Goal: Task Accomplishment & Management: Complete application form

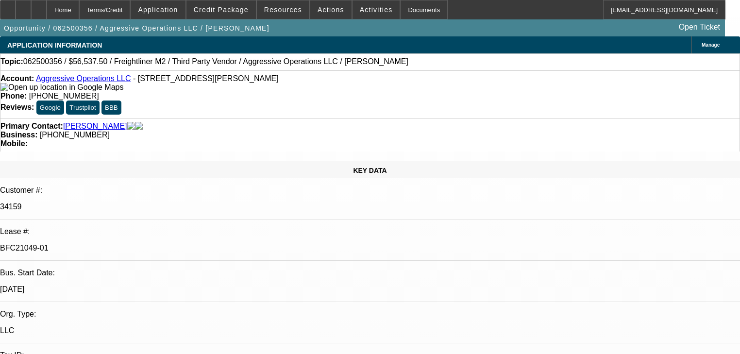
select select "0"
select select "2"
select select "0"
select select "6"
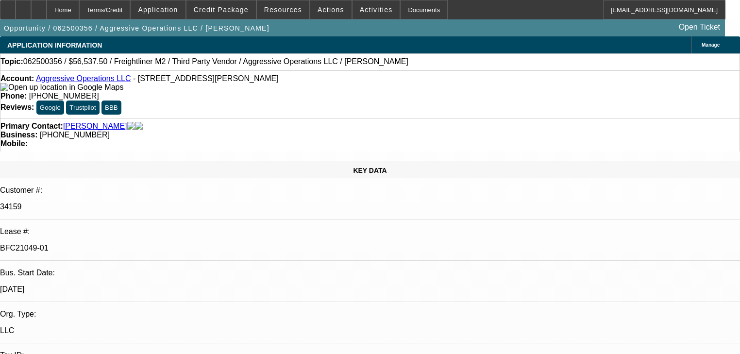
select select "0"
select select "2"
select select "0"
select select "6"
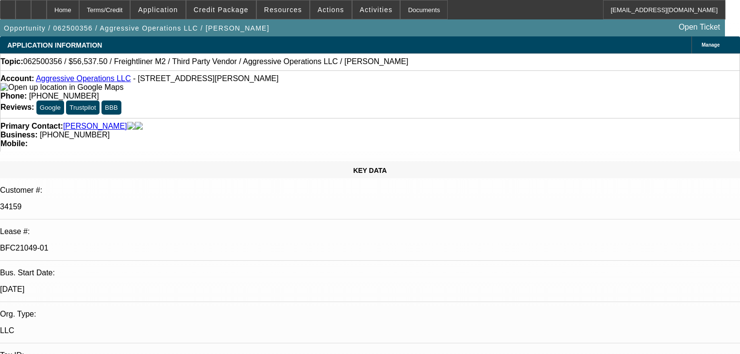
select select "0"
select select "2"
select select "0"
select select "6"
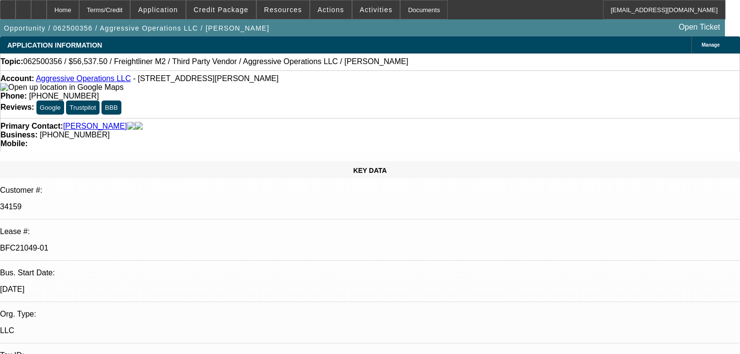
select select "0.15"
select select "2"
select select "0"
select select "6"
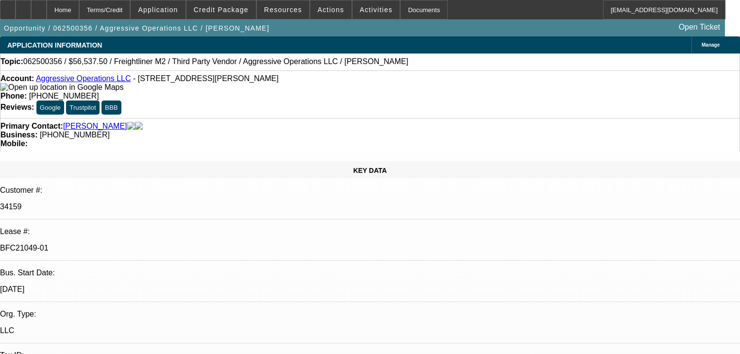
scroll to position [320, 0]
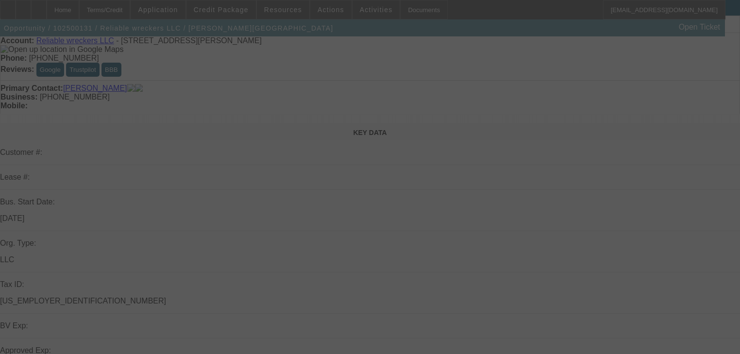
scroll to position [52, 0]
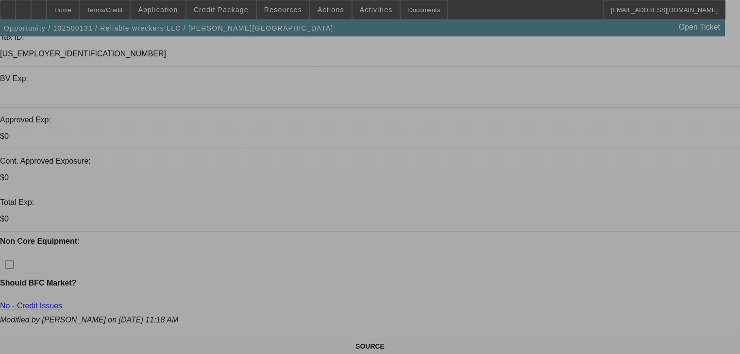
select select "0"
select select "2"
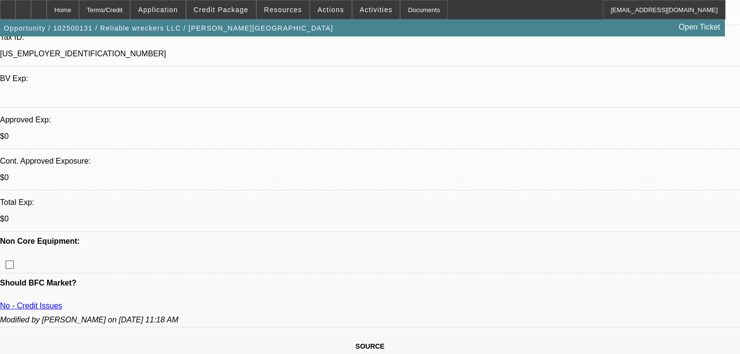
select select "0"
select select "21"
select select "0"
select select "2"
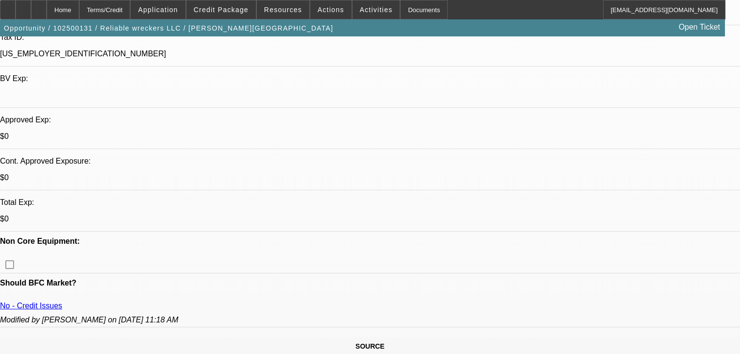
select select "0"
select select "21"
select select "0"
select select "2"
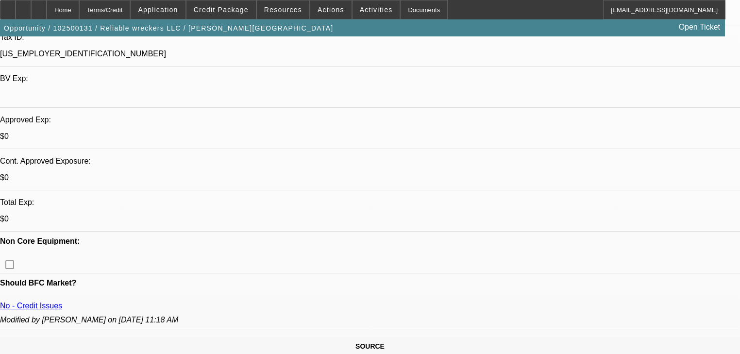
select select "0"
select select "21"
select select "0"
select select "2"
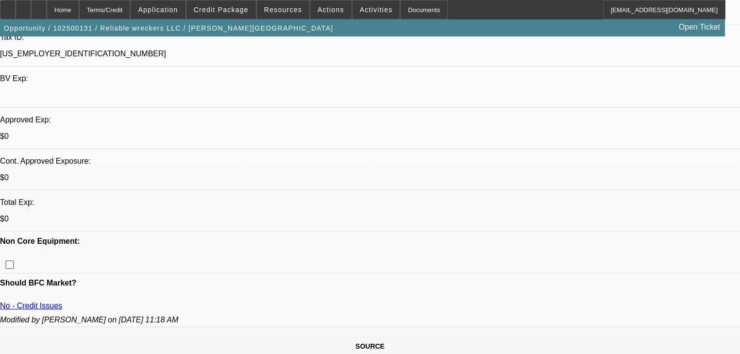
select select "0"
select select "21"
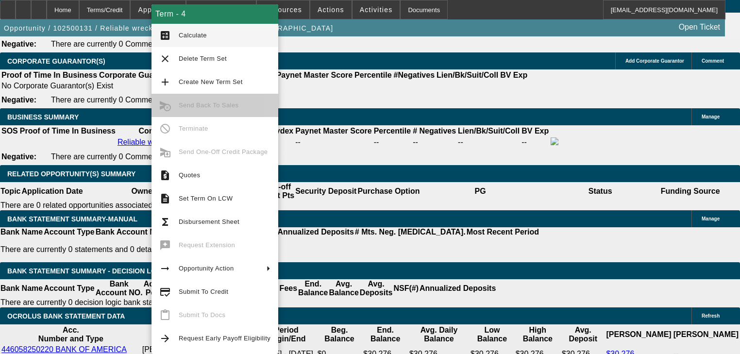
scroll to position [1563, 0]
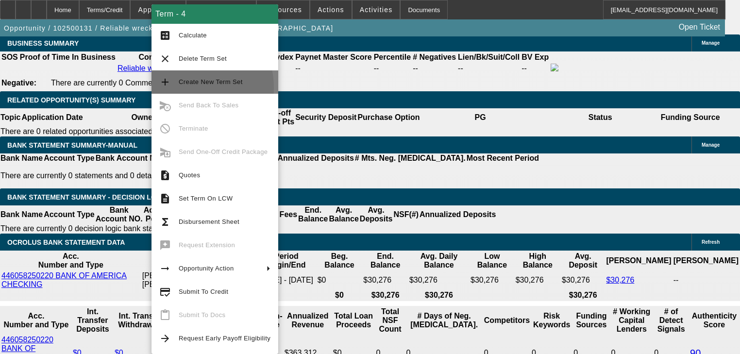
click at [183, 88] on button "add Create New Term Set" at bounding box center [214, 81] width 127 height 23
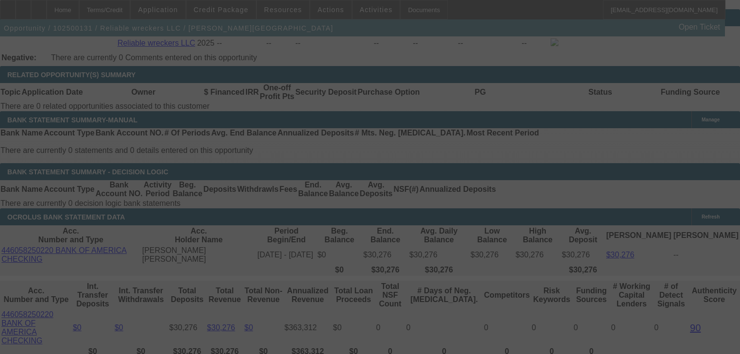
scroll to position [1602, 0]
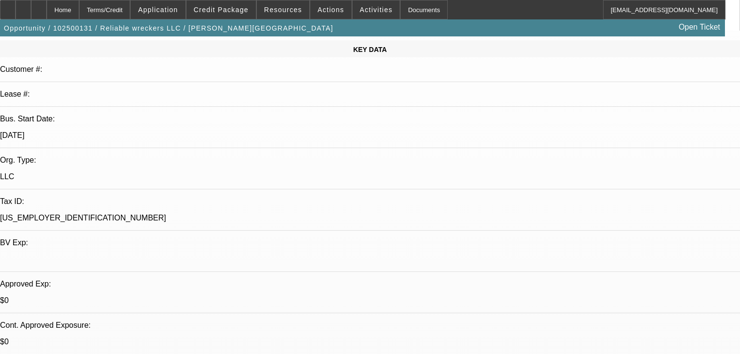
select select "0"
select select "2"
select select "0"
select select "21"
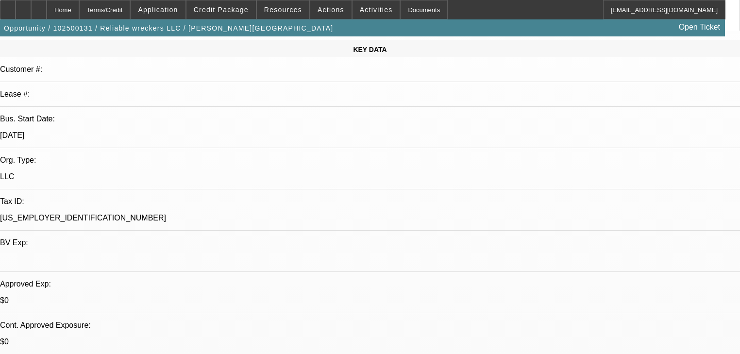
select select "0"
select select "2"
select select "0"
select select "21"
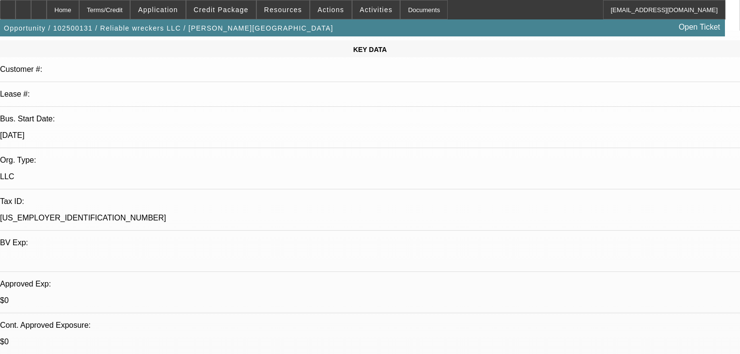
select select "0"
select select "2"
select select "0"
select select "21"
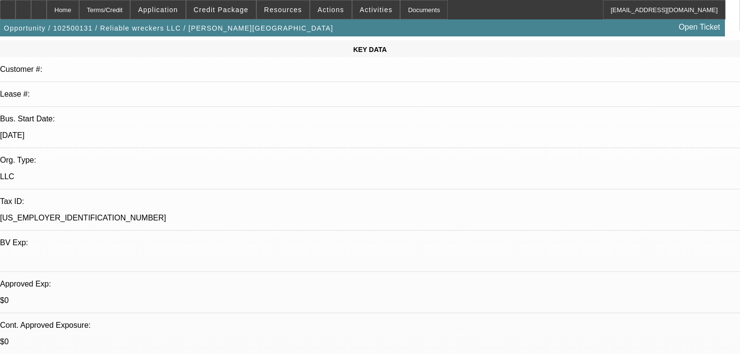
select select "0"
select select "2"
select select "0"
select select "21"
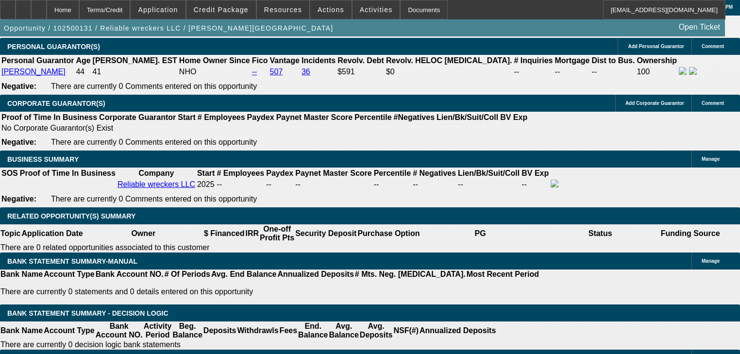
scroll to position [1476, 0]
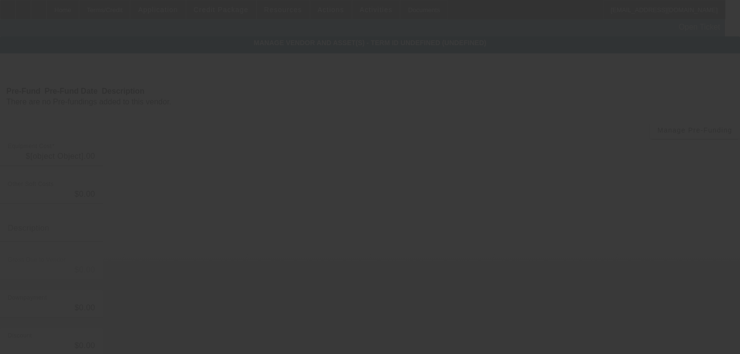
type input "$50,000.00"
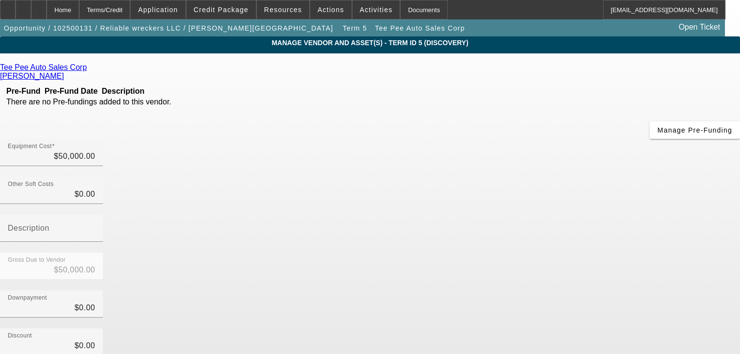
click at [89, 71] on icon at bounding box center [89, 67] width 0 height 8
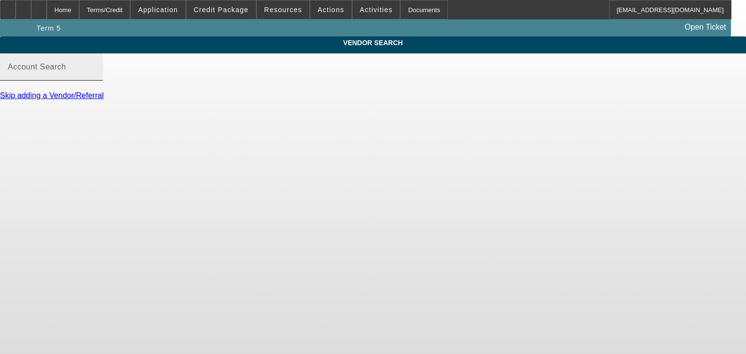
click at [95, 77] on input "Account Search" at bounding box center [51, 71] width 87 height 12
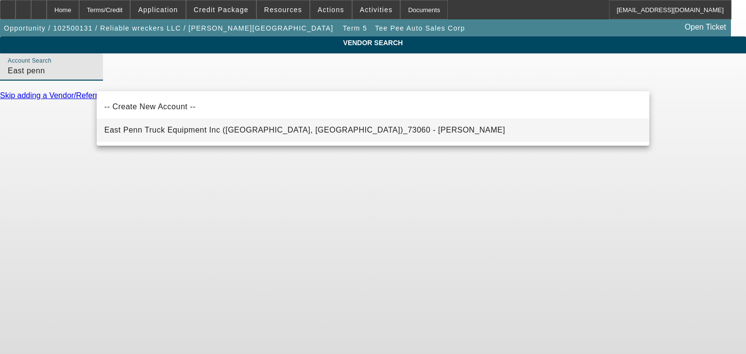
click at [194, 132] on span "East Penn Truck Equipment Inc (Bethlehem, PA)_73060 - Oberly, John" at bounding box center [304, 130] width 401 height 8
type input "East Penn Truck Equipment Inc (Bethlehem, PA)_73060 - Oberly, John"
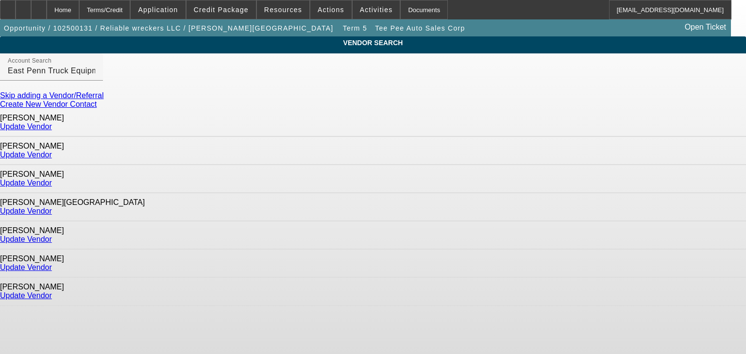
click at [52, 123] on link "Update Vendor" at bounding box center [26, 126] width 52 height 8
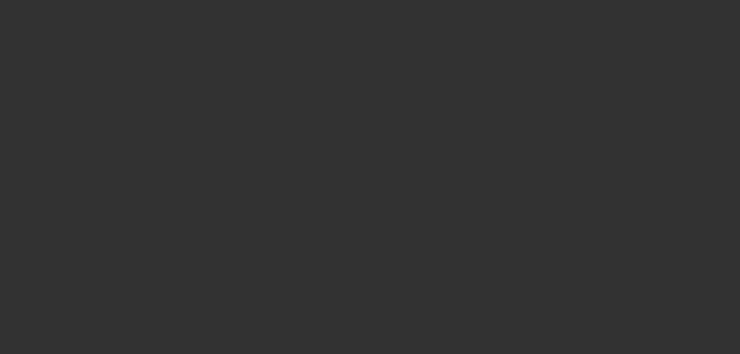
type input "$50,000.00"
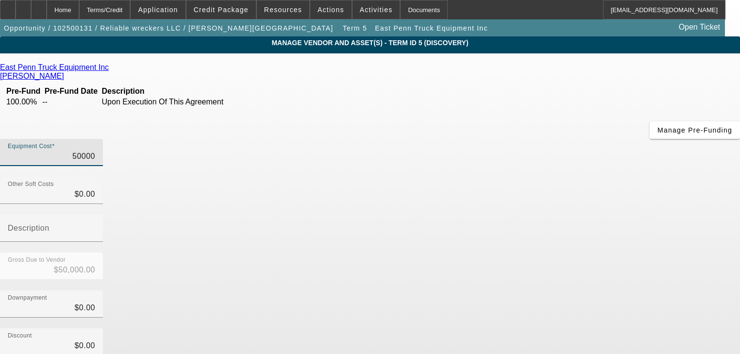
click at [95, 151] on input "50000" at bounding box center [51, 157] width 87 height 12
paste input ",509.95"
type input "50,509.95"
type input "$50,509.95"
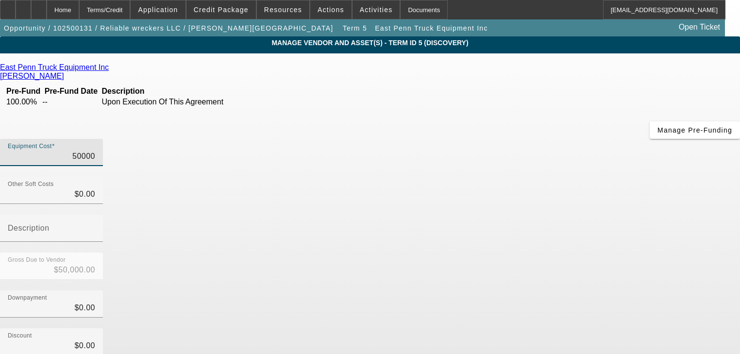
type input "$50,509.95"
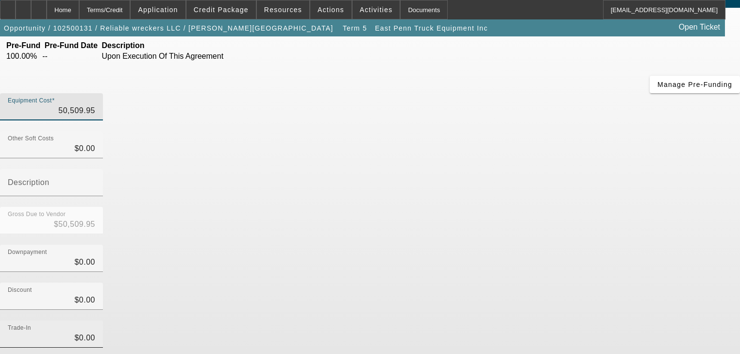
scroll to position [99, 0]
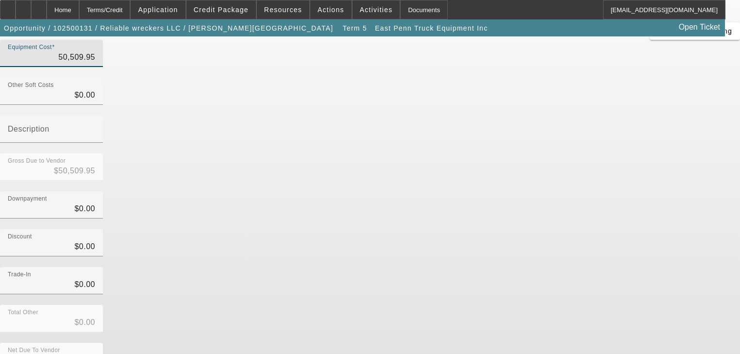
type input "$50,509.95"
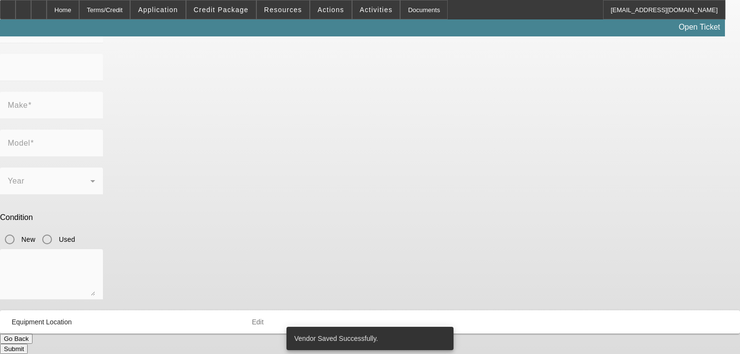
type input "1FDOX5HT3GEA75274"
type input "Ford"
type input "F-550"
radio input "true"
type textarea "Ford"
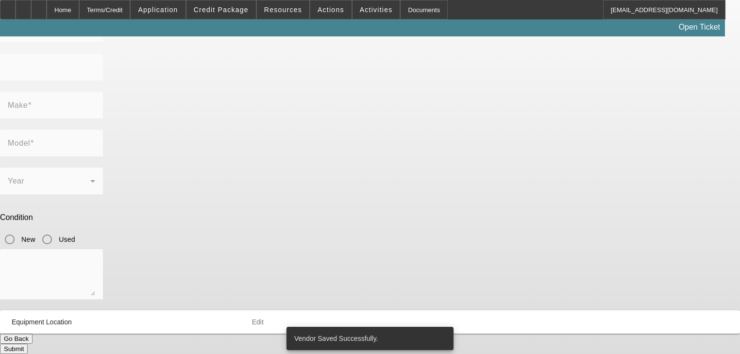
type input "1120 Linden Ave"
type input "Arbutus"
type input "21227"
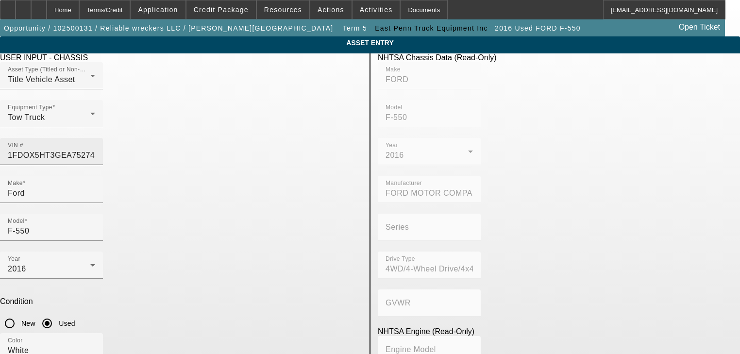
click at [95, 150] on input "1FDOX5HT3GEA75274" at bounding box center [51, 156] width 87 height 12
paste input "0X5HN2LEC13222"
type input "1FD0X5HN2LEC13222"
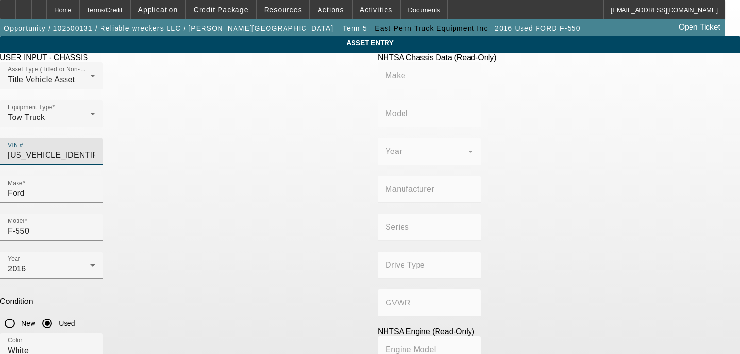
type input "FORD"
type input "F-550"
type input "FORD MOTOR COMPANY"
type input "F-Series"
type input "4WD/4-Wheel Drive/4x4"
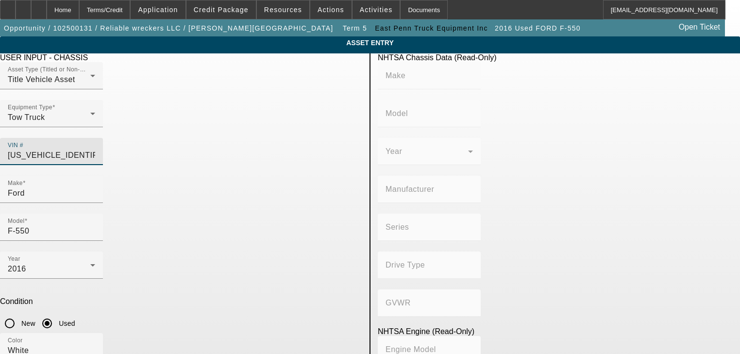
type input "Class 5: 16,001 - 19,500 lb (7,258 - 8,845 kg)"
type input "8"
type input "Gasoline"
type input "445.47333189154"
type input "7.3"
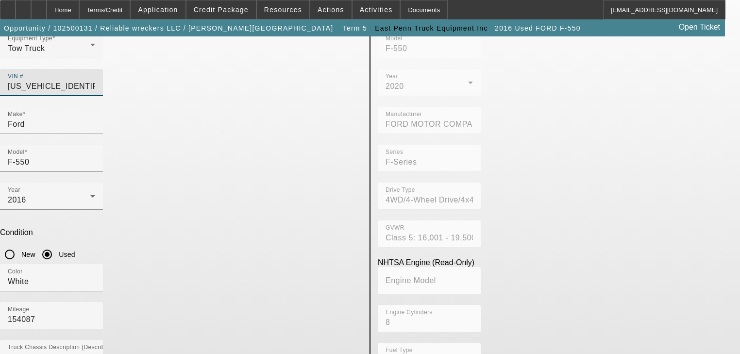
scroll to position [69, 0]
type input "1FD0X5HN2LEC13222"
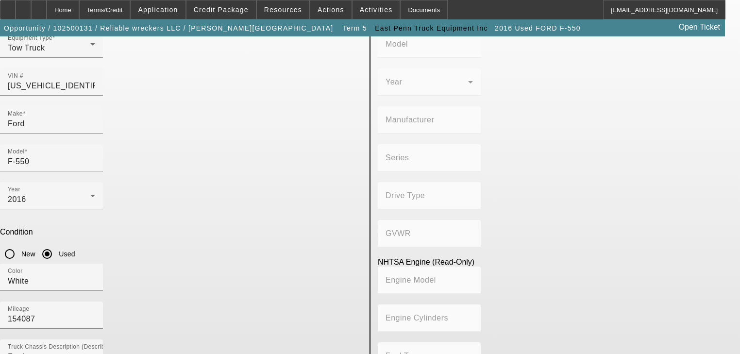
type input "FORD"
type input "F-550"
type input "FORD MOTOR COMPANY"
type input "F-Series"
type input "4WD/4-Wheel Drive/4x4"
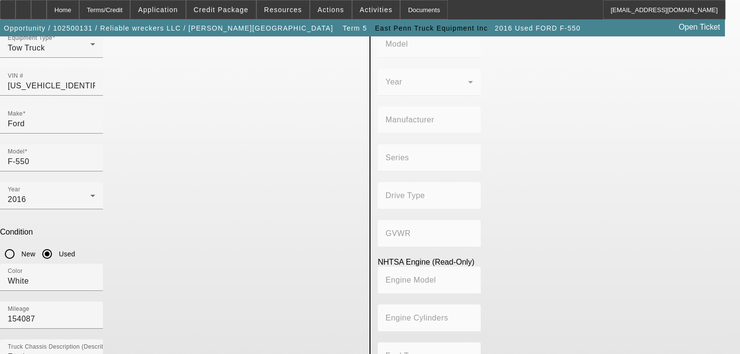
type input "Class 5: 16,001 - 19,500 lb (7,258 - 8,845 kg)"
type input "8"
type input "Gasoline"
type input "445.47333189154"
type input "7.3"
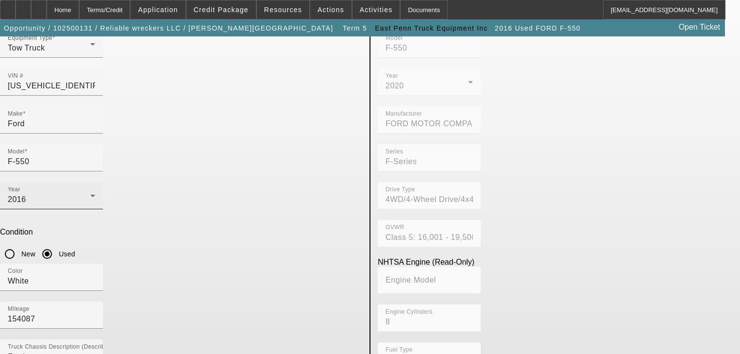
drag, startPoint x: 307, startPoint y: 326, endPoint x: 159, endPoint y: 137, distance: 240.0
click at [160, 138] on div "USER INPUT - CHASSIS Asset Type (Titled or Non-Titled) Title Vehicle Asset Equi…" at bounding box center [181, 244] width 377 height 521
click at [95, 182] on div "Year 2016" at bounding box center [51, 195] width 87 height 27
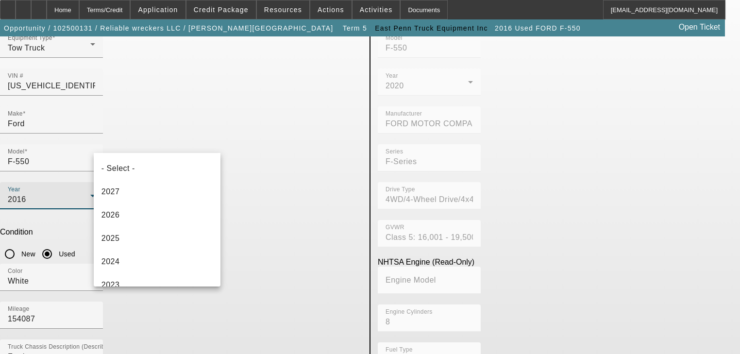
scroll to position [173, 0]
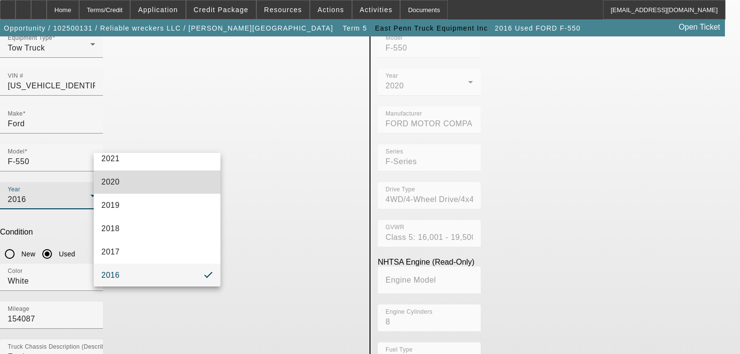
click at [161, 182] on mat-option "2020" at bounding box center [157, 181] width 127 height 23
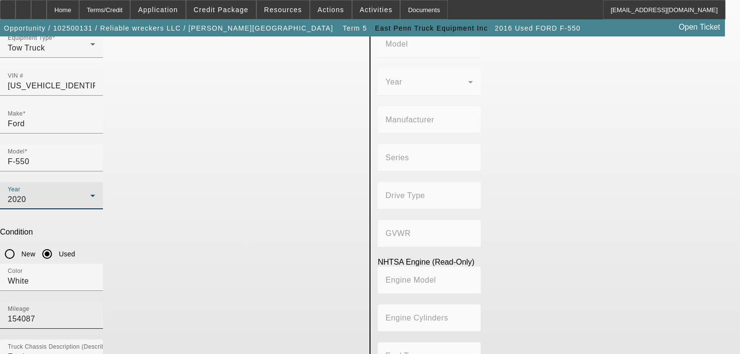
type input "FORD"
type input "F-550"
type input "FORD MOTOR COMPANY"
type input "F-Series"
type input "4WD/4-Wheel Drive/4x4"
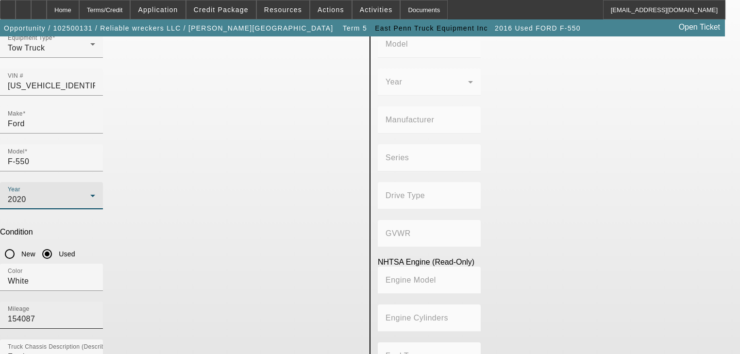
type input "Class 5: 16,001 - 19,500 lb (7,258 - 8,845 kg)"
type input "8"
type input "Gasoline"
type input "445.47333189154"
type input "7.3"
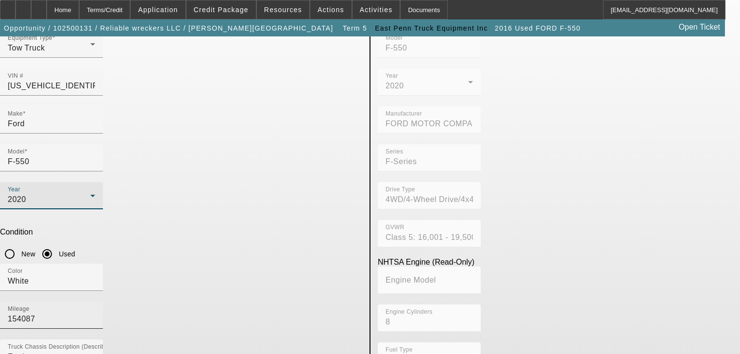
click at [95, 313] on input "154087" at bounding box center [51, 319] width 87 height 12
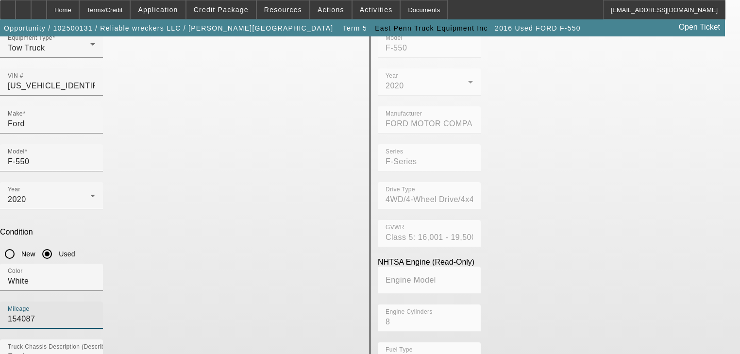
click at [95, 313] on input "154087" at bounding box center [51, 319] width 87 height 12
paste input "67679"
type input "167679"
drag, startPoint x: 155, startPoint y: 223, endPoint x: 256, endPoint y: 283, distance: 116.9
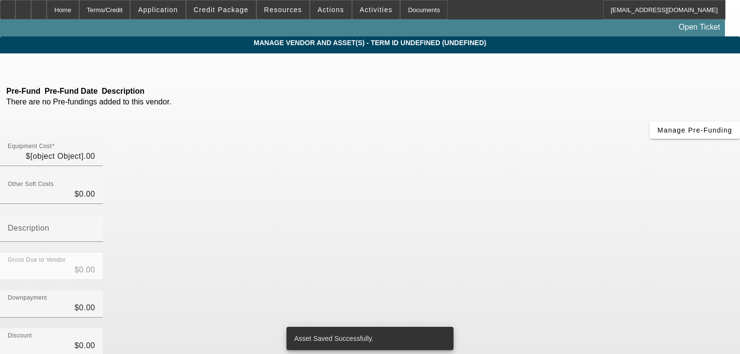
type input "$50,509.95"
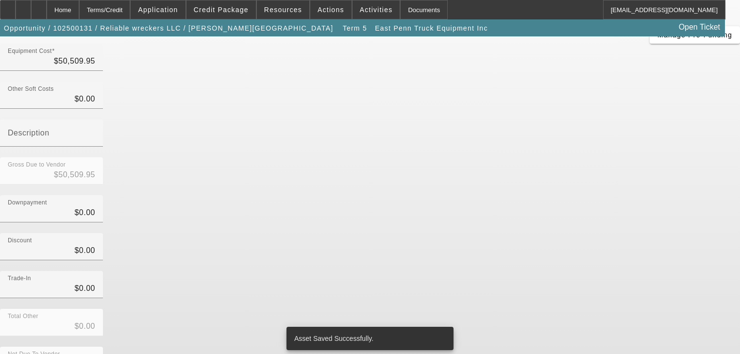
scroll to position [99, 0]
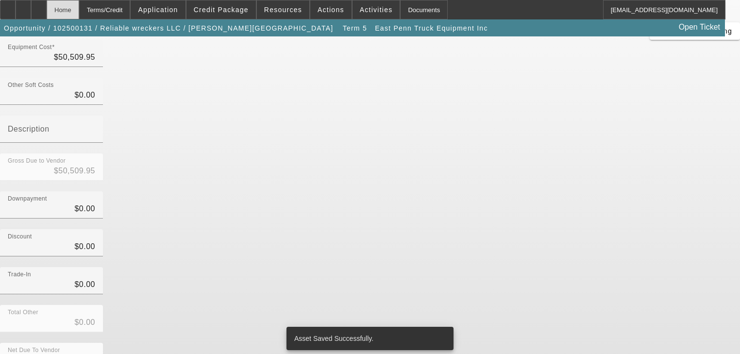
click at [79, 9] on div "Home" at bounding box center [63, 9] width 33 height 19
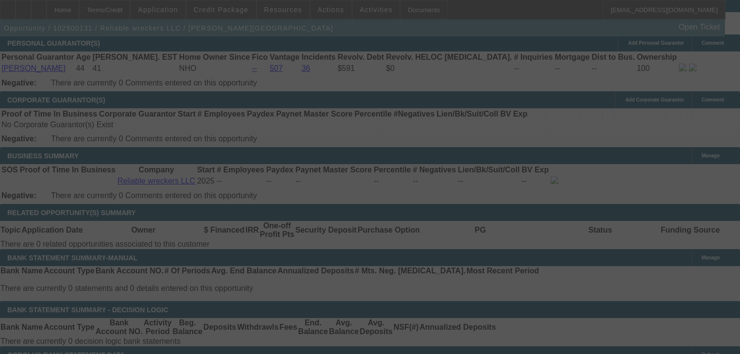
scroll to position [1459, 0]
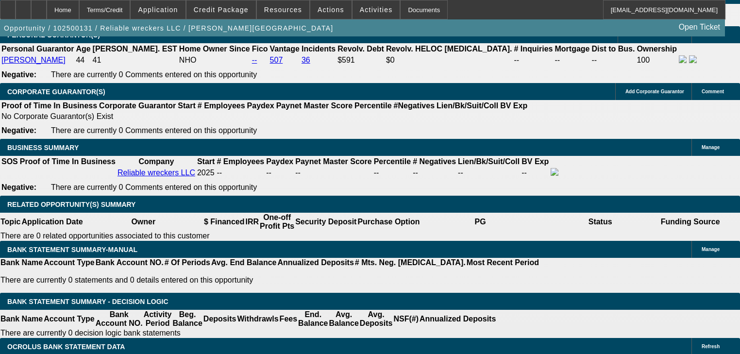
select select "0"
select select "2"
select select "0"
select select "21"
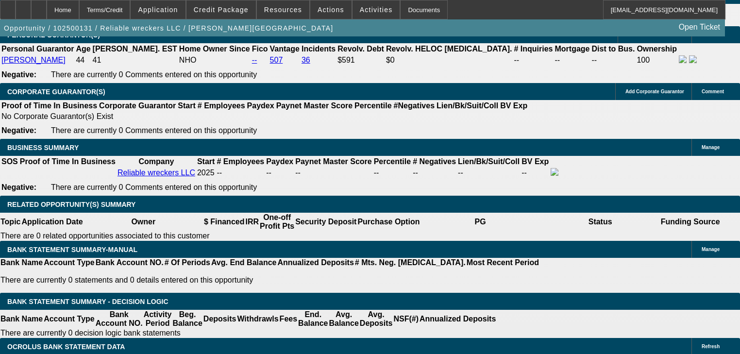
select select "0"
select select "2"
select select "0"
select select "21"
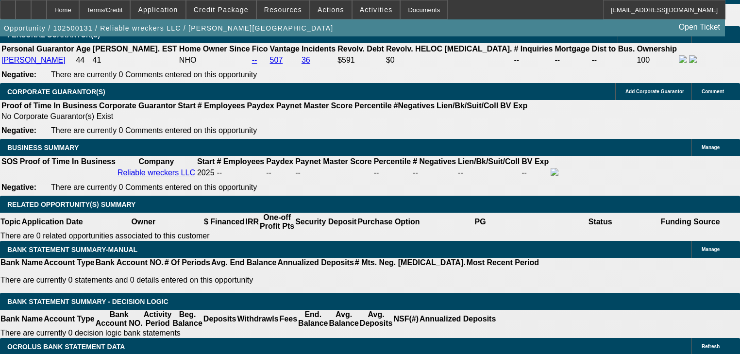
select select "0"
select select "2"
select select "0"
select select "21"
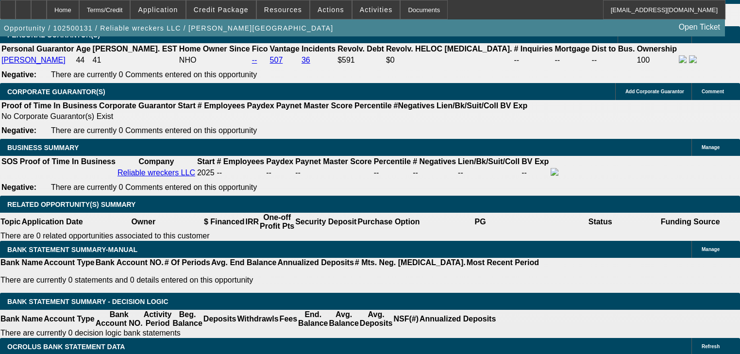
select select "0"
select select "2"
select select "0"
select select "21"
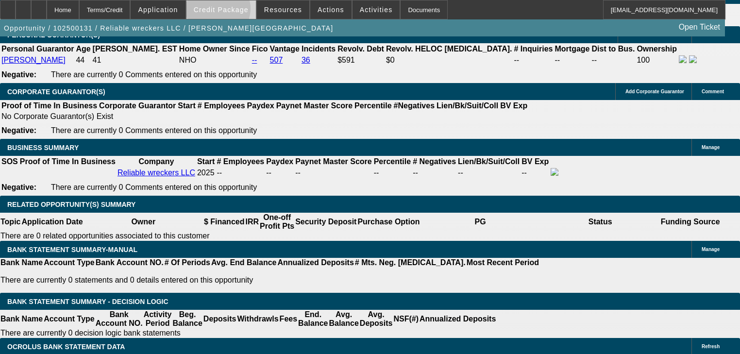
click at [233, 10] on span "Credit Package" at bounding box center [221, 10] width 55 height 8
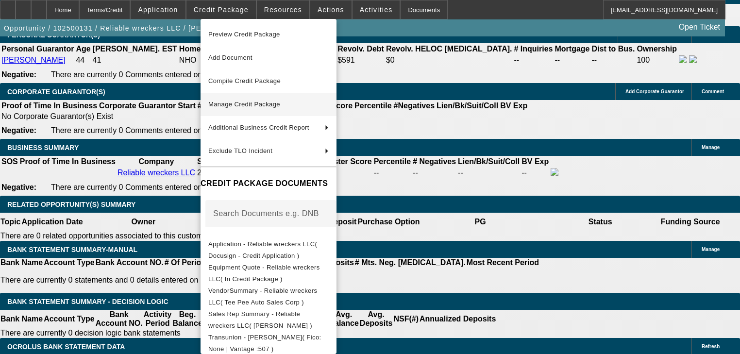
scroll to position [1532, 0]
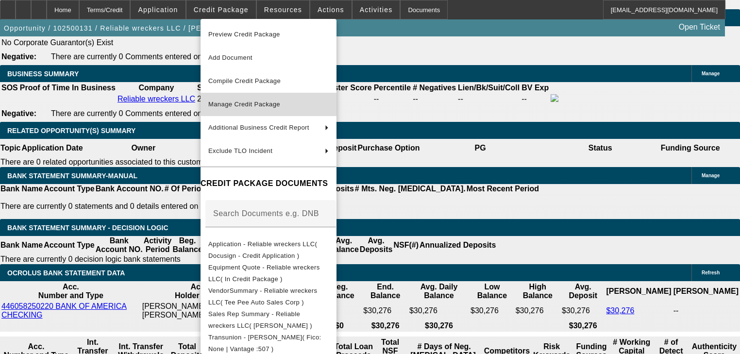
click at [278, 104] on span "Manage Credit Package" at bounding box center [244, 104] width 72 height 7
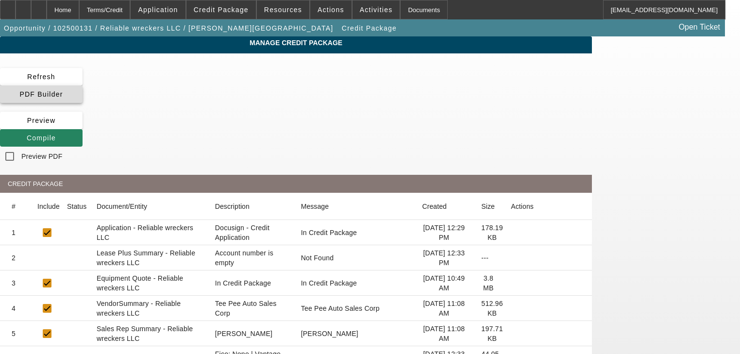
click at [83, 87] on span at bounding box center [41, 94] width 83 height 23
click at [83, 126] on span at bounding box center [41, 137] width 83 height 23
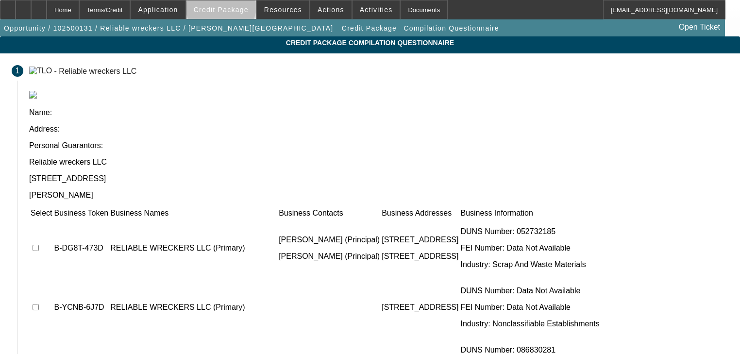
click at [235, 7] on span "Credit Package" at bounding box center [221, 10] width 55 height 8
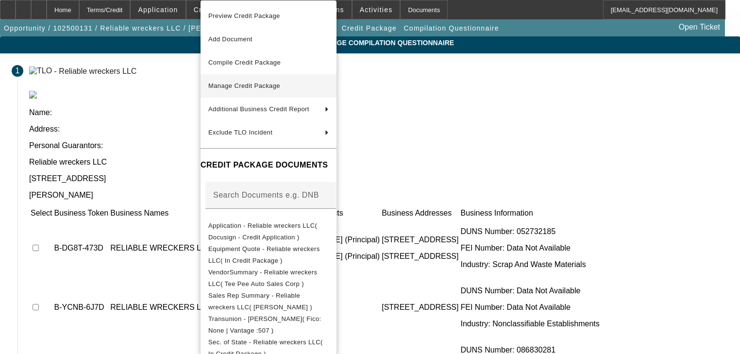
click at [237, 84] on span "Manage Credit Package" at bounding box center [244, 85] width 72 height 7
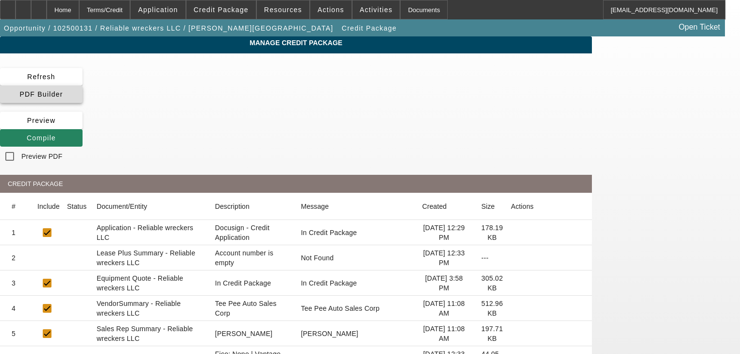
click at [19, 90] on icon at bounding box center [19, 94] width 0 height 8
click at [63, 90] on span "PDF Builder" at bounding box center [40, 94] width 43 height 8
click at [56, 134] on span "Compile" at bounding box center [41, 138] width 29 height 8
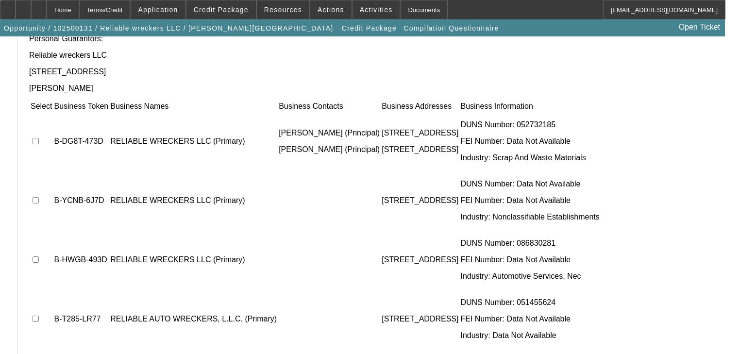
scroll to position [108, 0]
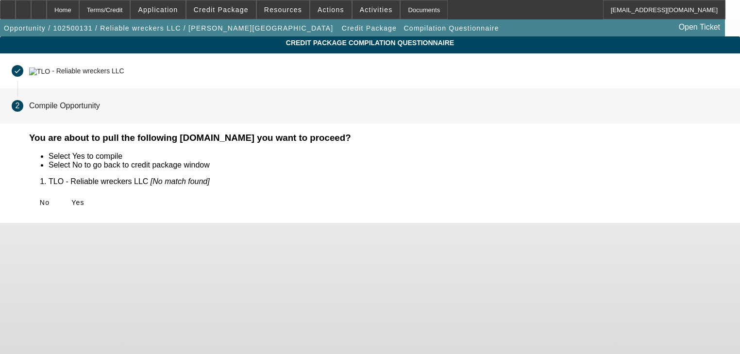
scroll to position [0, 0]
click at [84, 202] on span "Yes" at bounding box center [77, 203] width 13 height 8
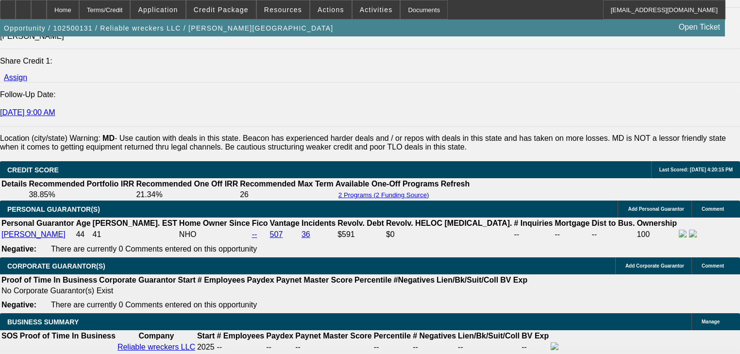
select select "0"
select select "2"
select select "0"
select select "21"
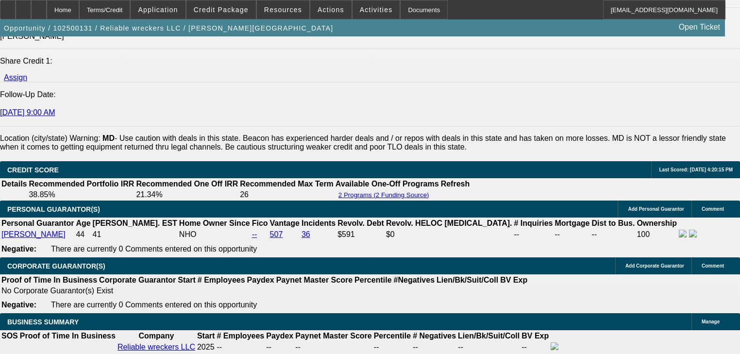
select select "0"
select select "2"
select select "0"
select select "21"
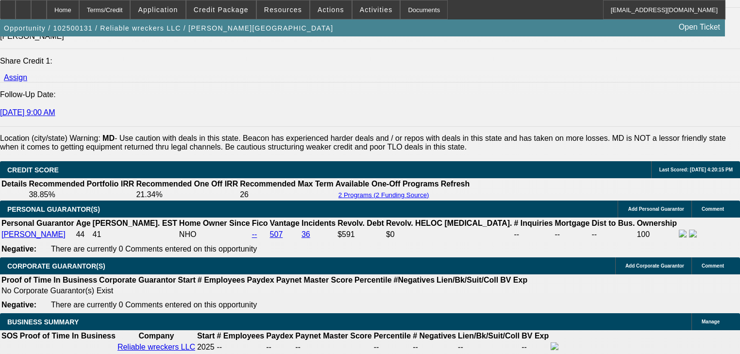
select select "0"
select select "2"
select select "0"
select select "21"
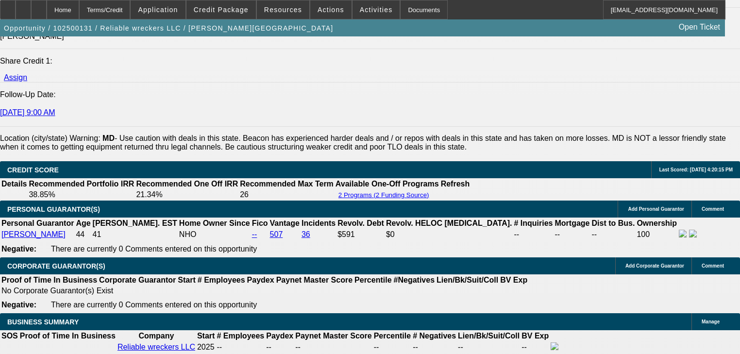
select select "0"
select select "2"
select select "0"
select select "21"
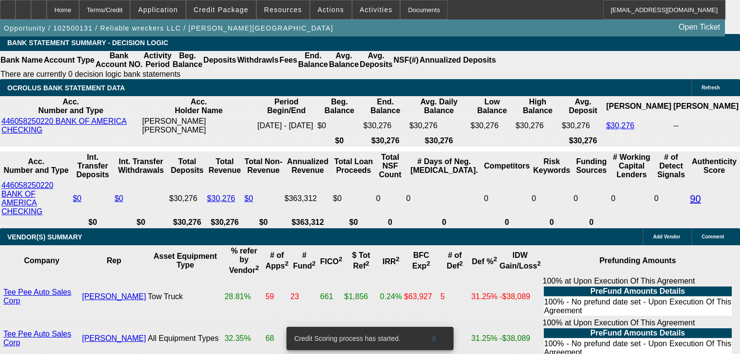
scroll to position [1649, 0]
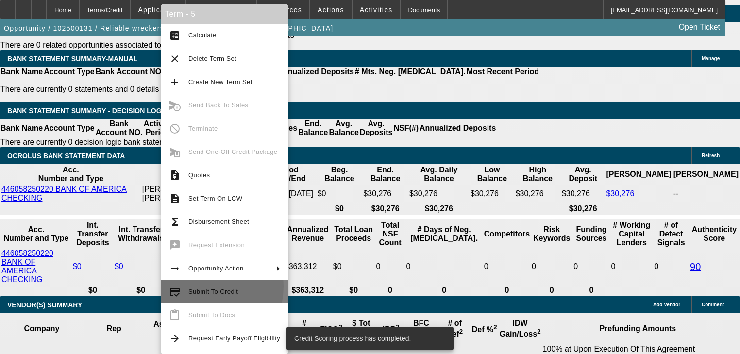
click at [196, 286] on span "Submit To Credit" at bounding box center [234, 292] width 92 height 12
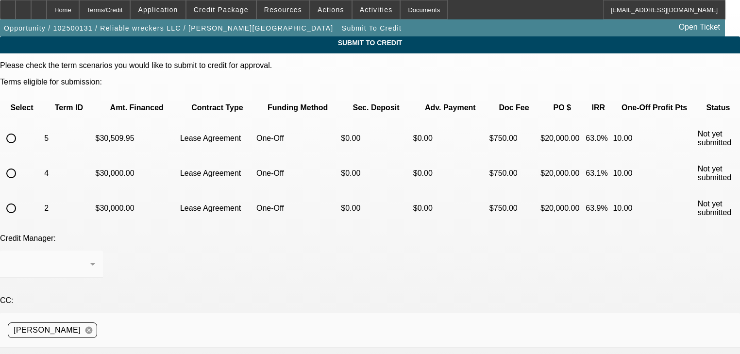
click at [21, 129] on input "radio" at bounding box center [10, 138] width 19 height 19
radio input "true"
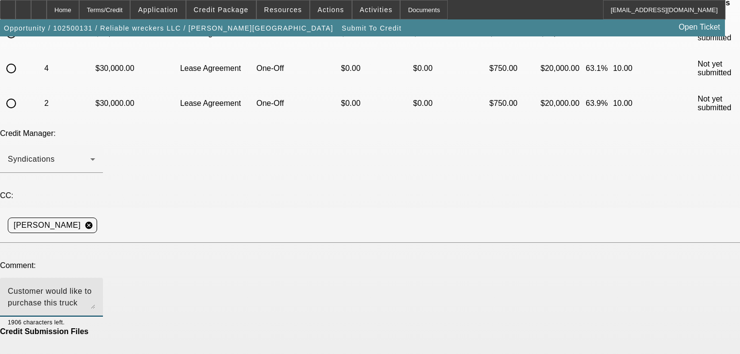
type textarea "Customer would like to purchase this truck instead. Please send to dakota to re…"
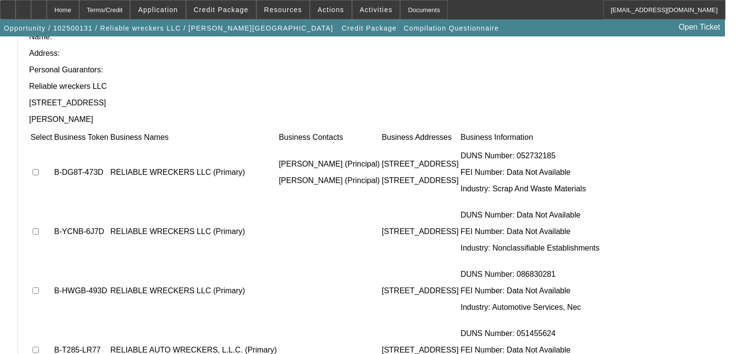
scroll to position [108, 0]
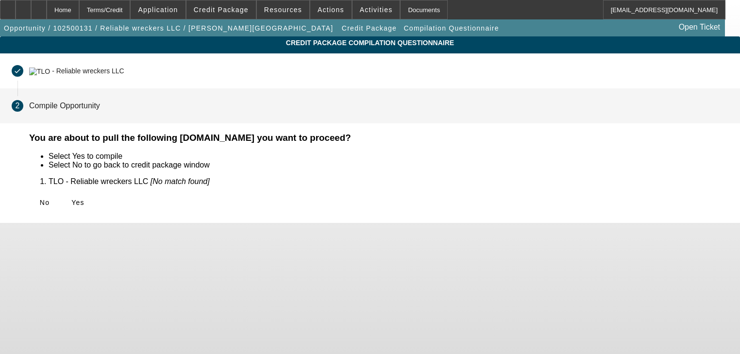
scroll to position [0, 0]
click at [93, 207] on span at bounding box center [77, 202] width 31 height 23
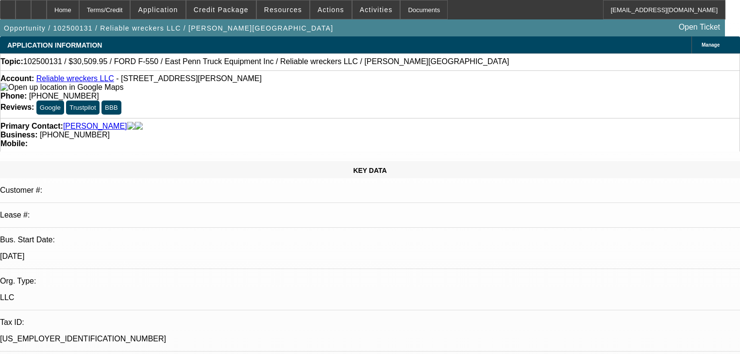
select select "0"
select select "2"
select select "0"
select select "21"
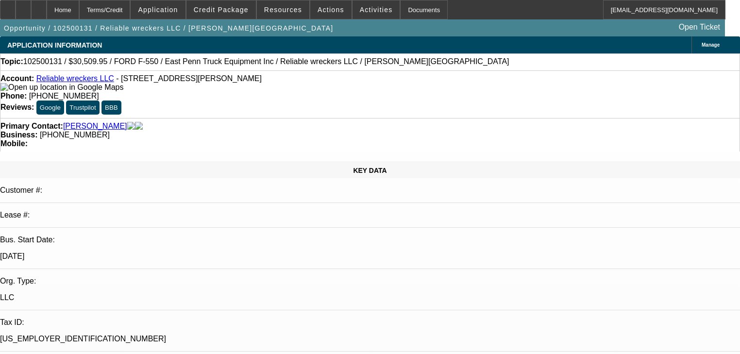
select select "0"
select select "2"
select select "0"
select select "21"
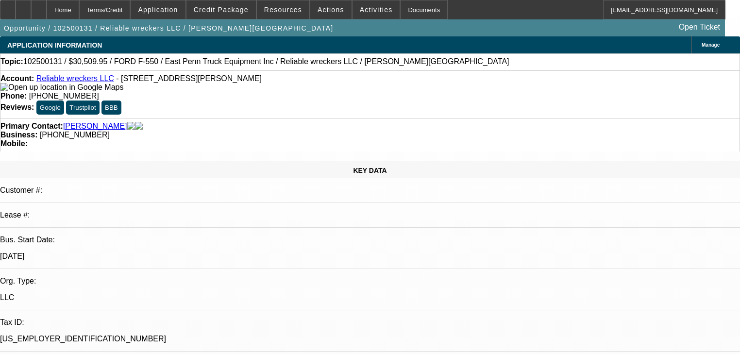
select select "0"
select select "2"
select select "0"
select select "21"
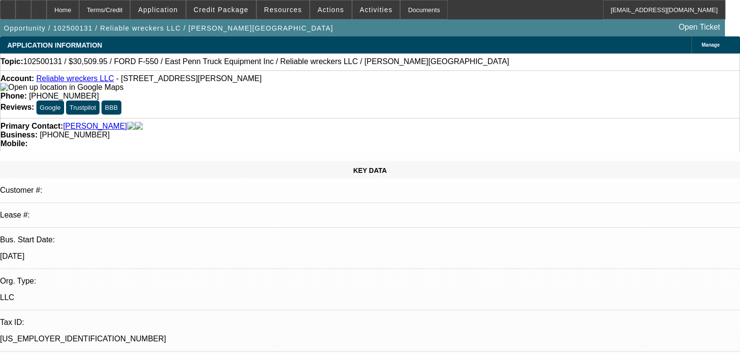
select select "0"
select select "2"
select select "0"
select select "21"
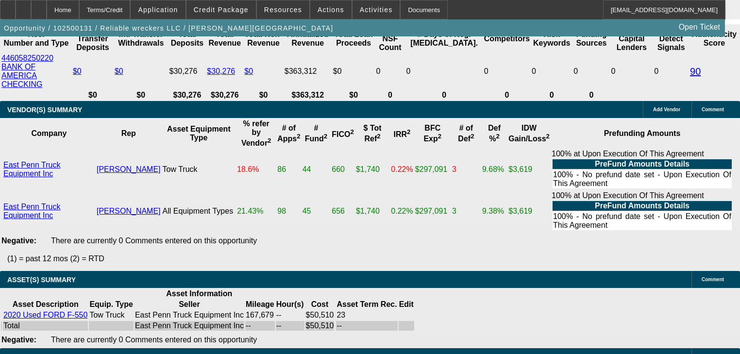
scroll to position [1841, 0]
